Goal: Information Seeking & Learning: Learn about a topic

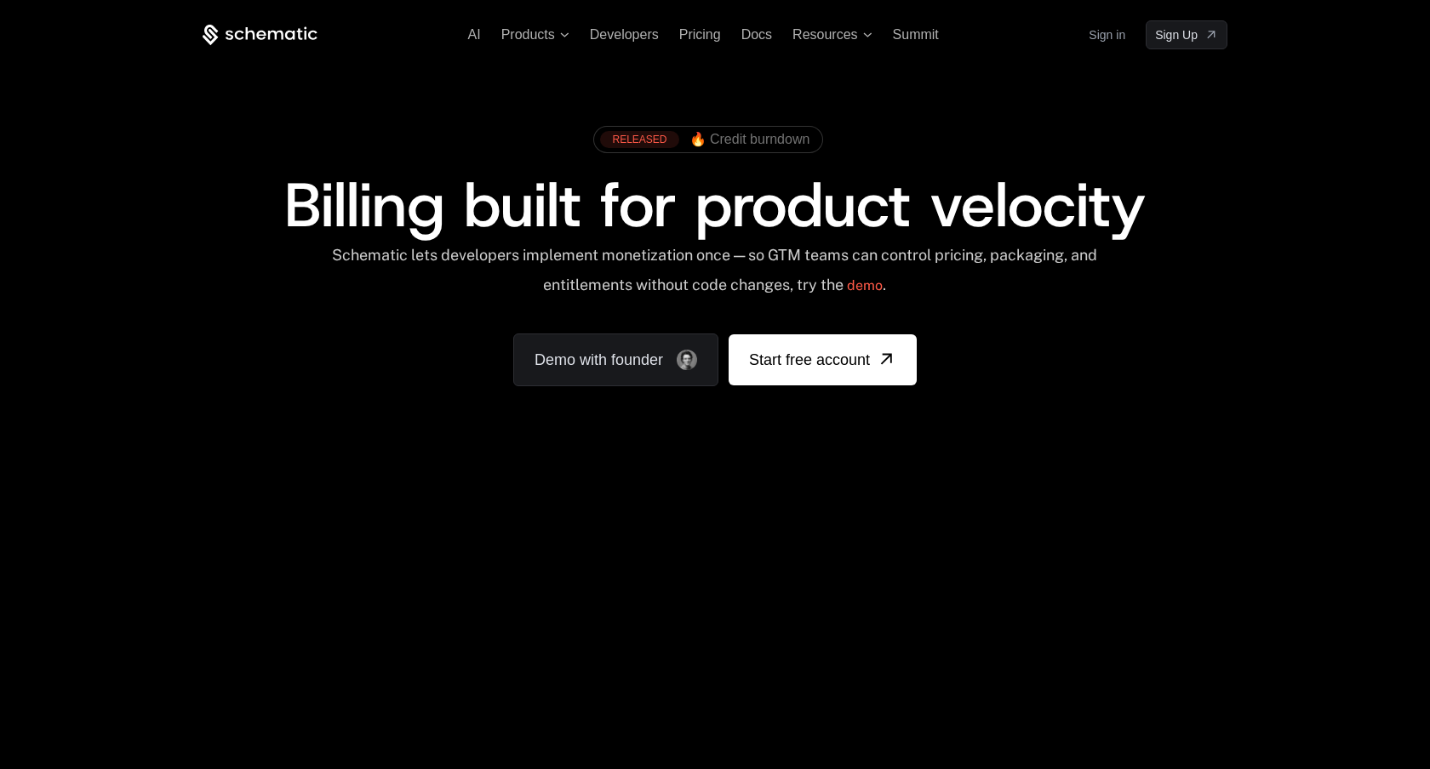
click at [1107, 23] on link "Sign in" at bounding box center [1107, 34] width 37 height 27
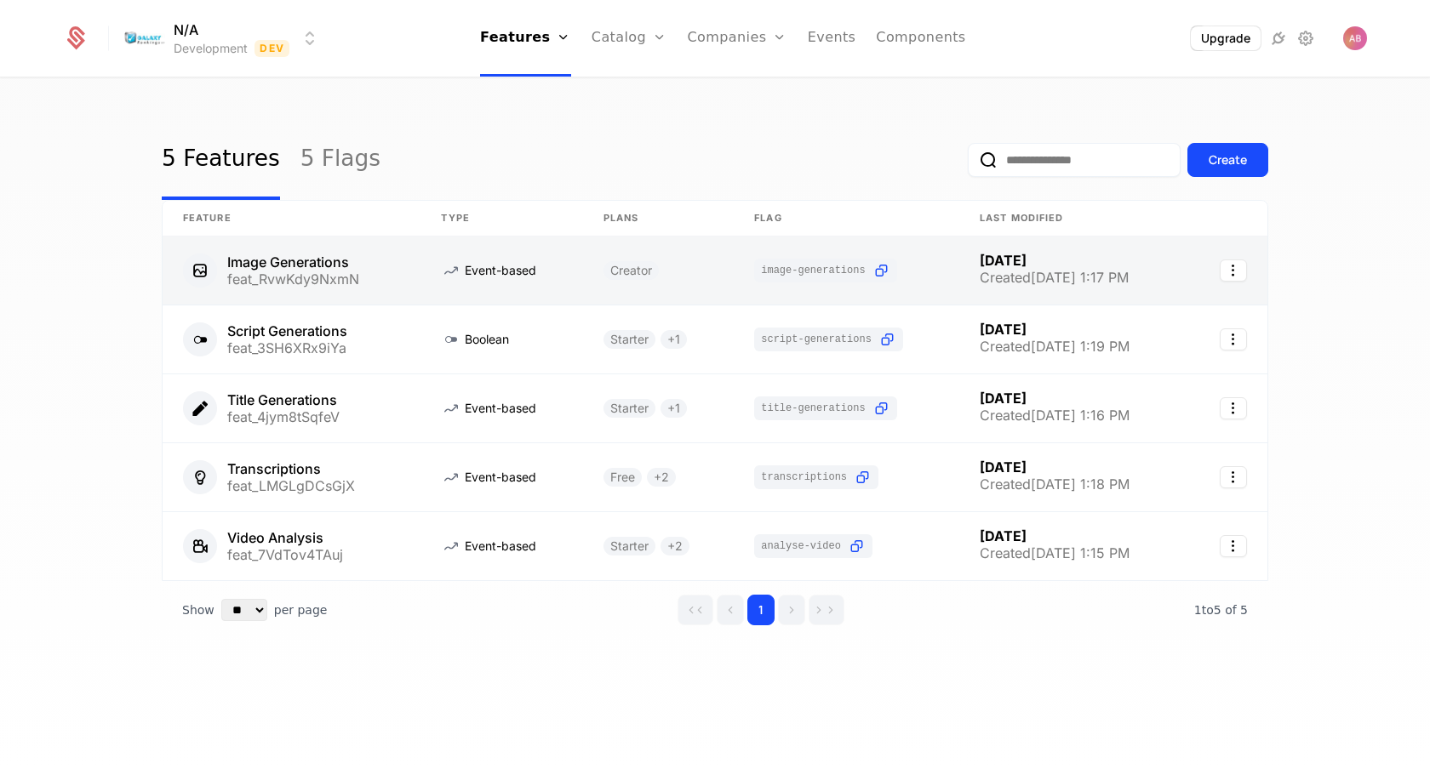
click at [294, 266] on link at bounding box center [292, 271] width 258 height 68
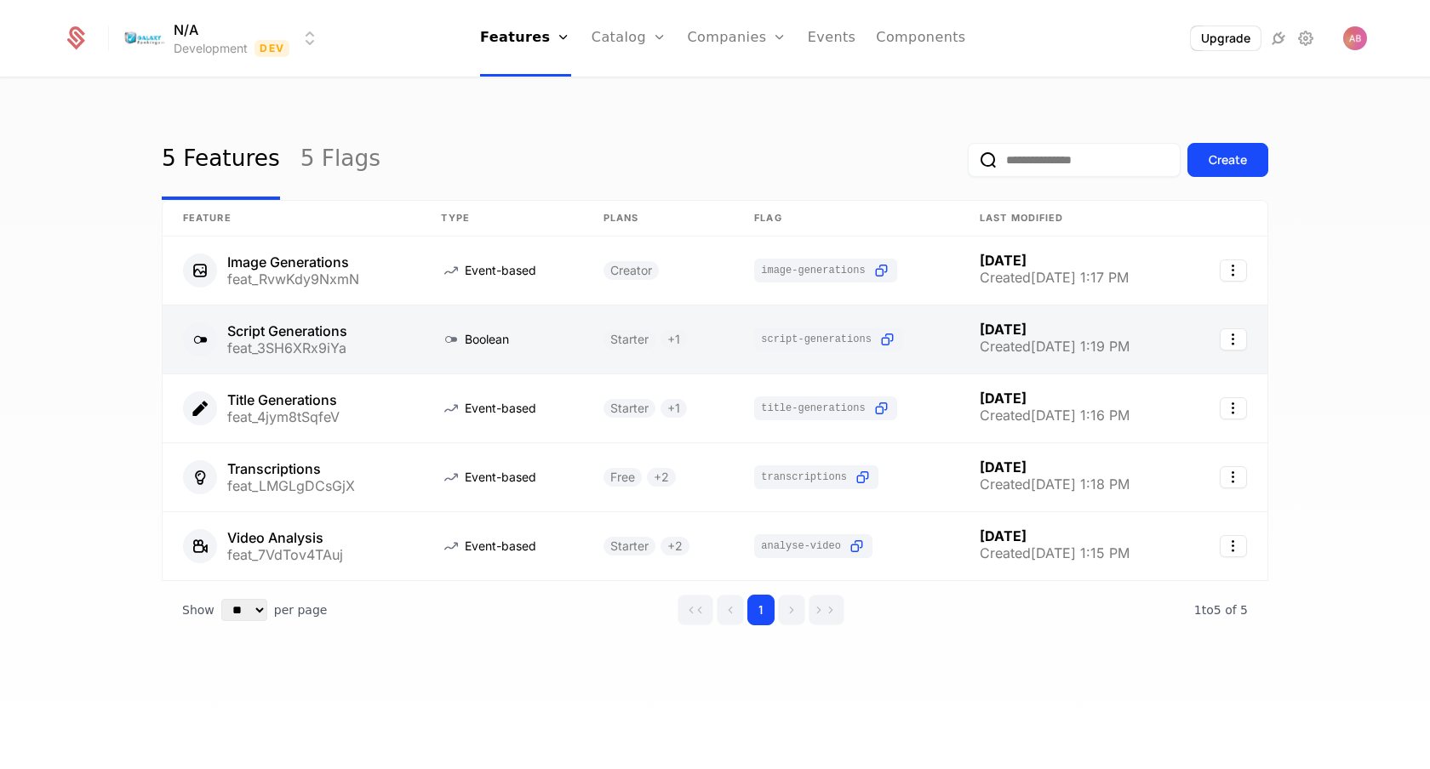
click at [292, 324] on link at bounding box center [292, 340] width 258 height 68
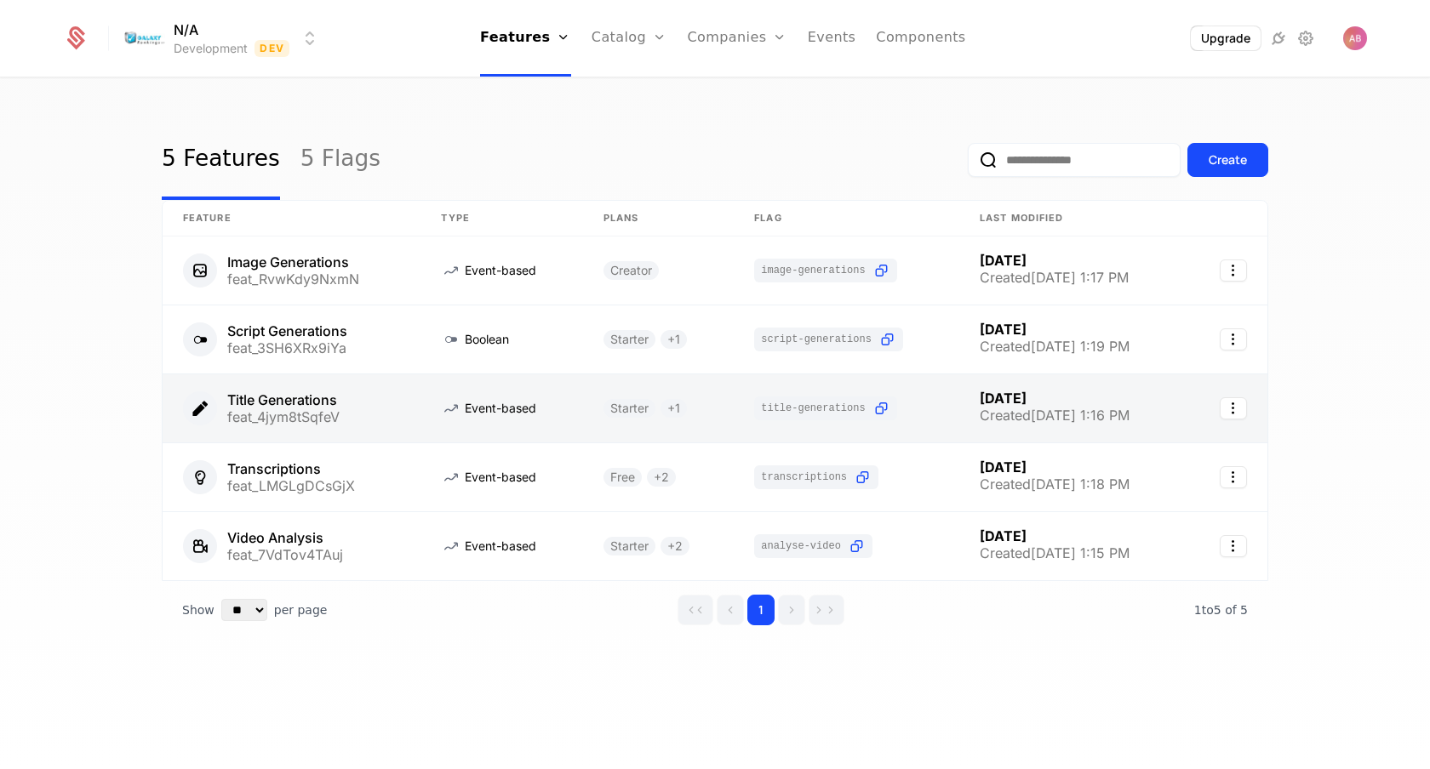
click at [311, 393] on link at bounding box center [292, 408] width 258 height 68
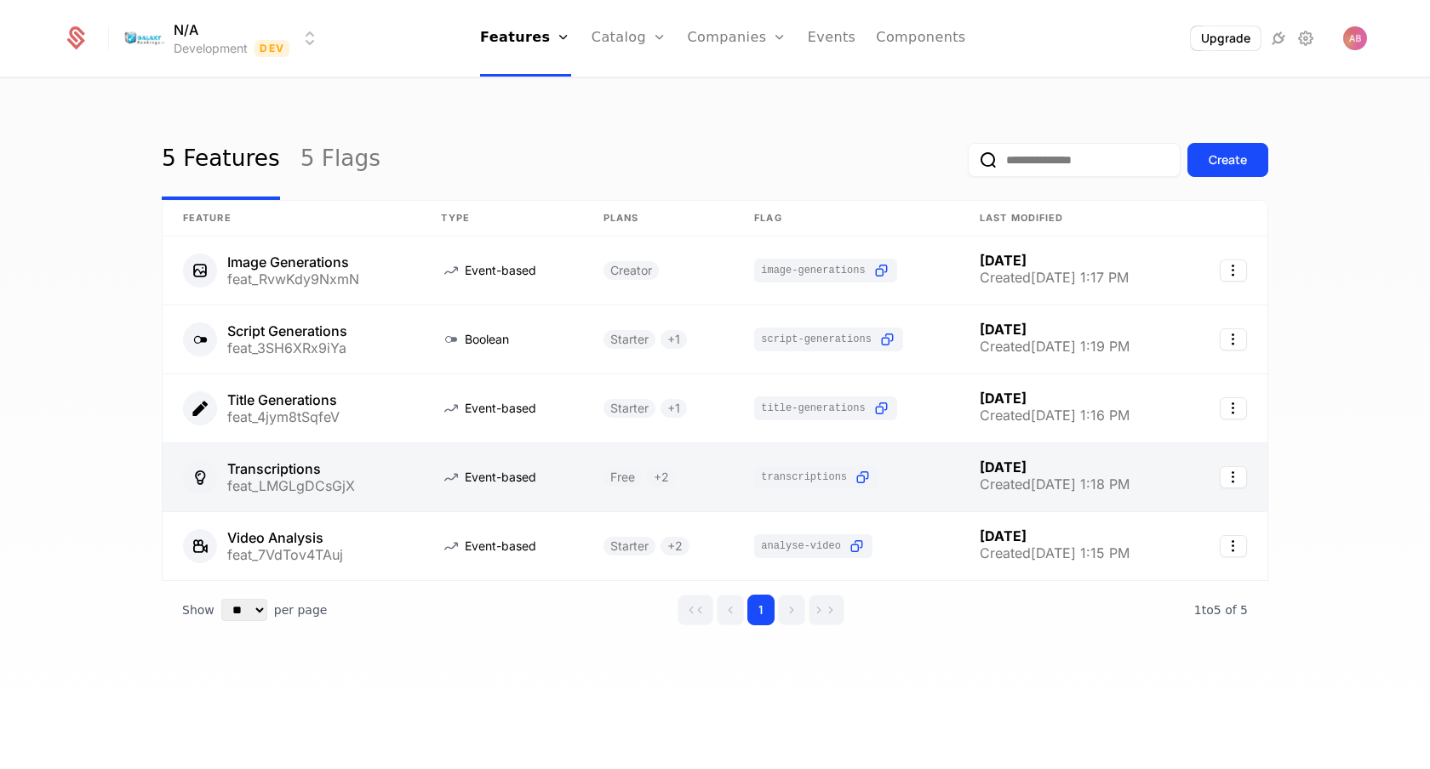
click at [305, 457] on link at bounding box center [292, 477] width 258 height 68
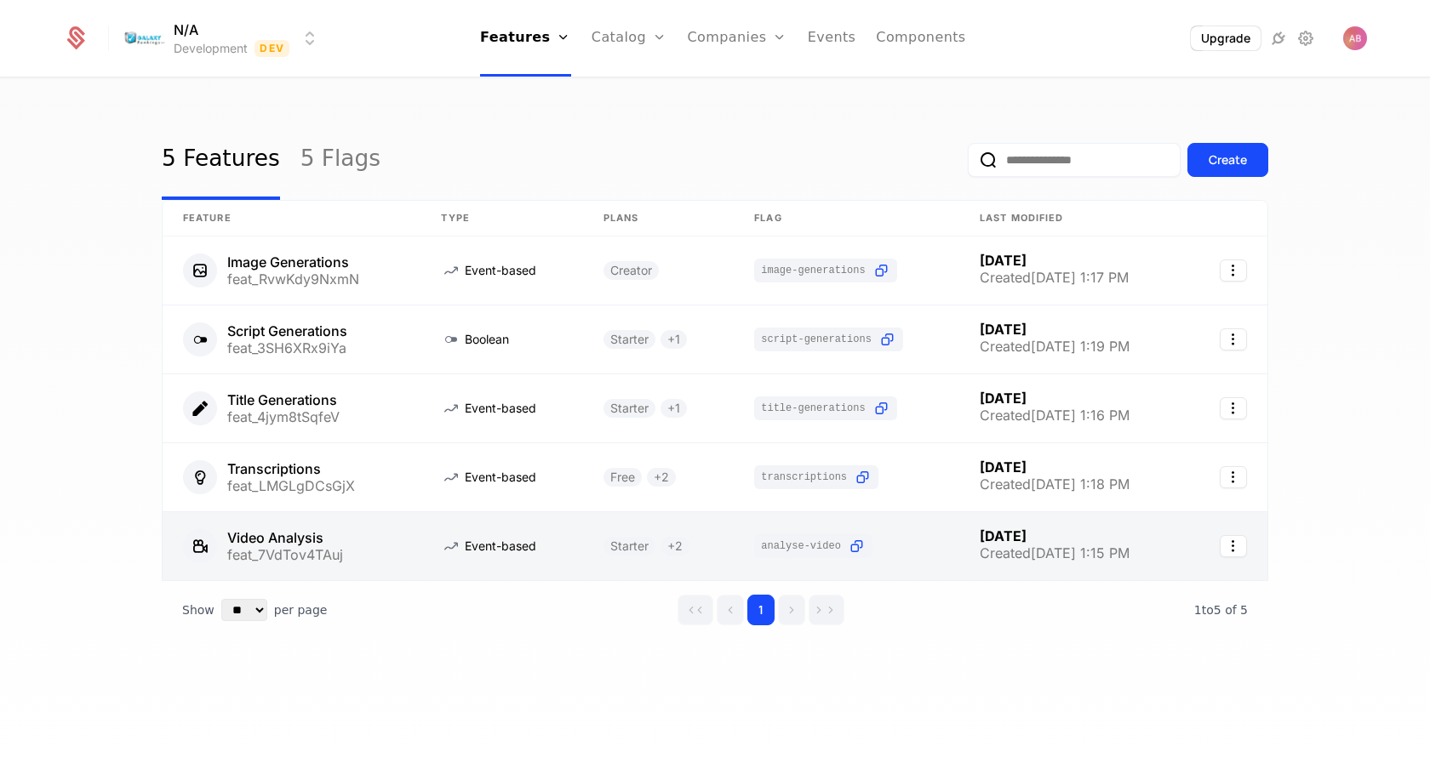
click at [264, 540] on link at bounding box center [292, 546] width 258 height 68
